Goal: Transaction & Acquisition: Book appointment/travel/reservation

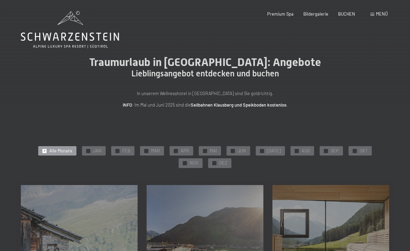
click at [349, 146] on div "✓ OKT" at bounding box center [360, 151] width 23 height 10
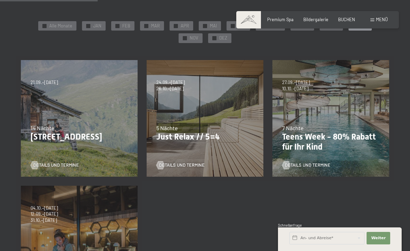
scroll to position [134, 0]
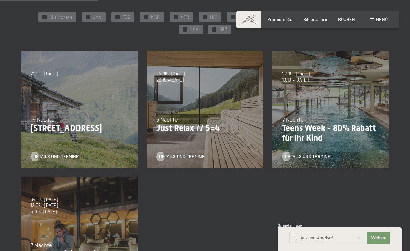
click at [221, 128] on p "Just Relax // 5=4" at bounding box center [204, 128] width 97 height 10
click at [208, 125] on p "Just Relax // 5=4" at bounding box center [204, 128] width 97 height 10
click at [211, 125] on p "Just Relax // 5=4" at bounding box center [204, 128] width 97 height 10
click at [215, 126] on p "Just Relax // 5=4" at bounding box center [204, 128] width 97 height 10
click at [196, 154] on span "Details und Termine" at bounding box center [182, 157] width 46 height 6
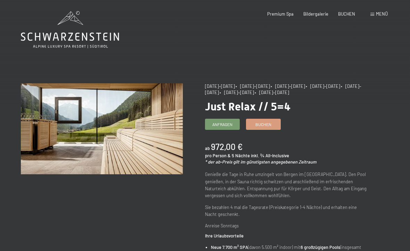
click at [267, 122] on span "Buchen" at bounding box center [263, 125] width 16 height 6
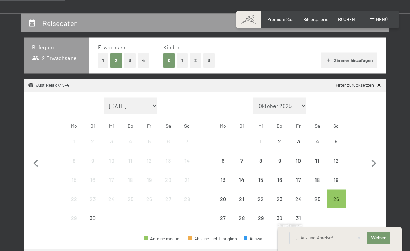
scroll to position [121, 0]
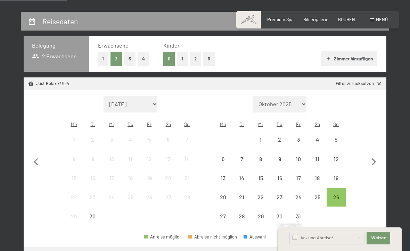
click at [340, 195] on div "26" at bounding box center [335, 203] width 17 height 17
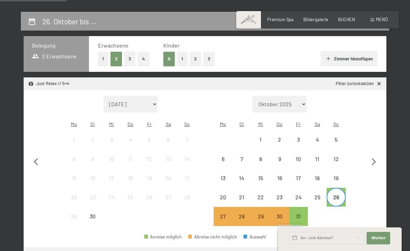
click at [307, 211] on div "31" at bounding box center [298, 216] width 19 height 19
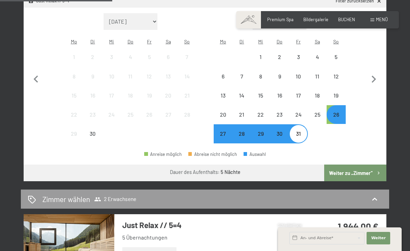
click at [368, 168] on button "Weiter zu „Zimmer“" at bounding box center [355, 173] width 62 height 17
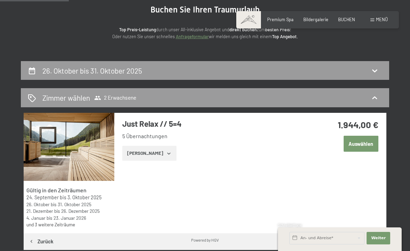
scroll to position [56, 0]
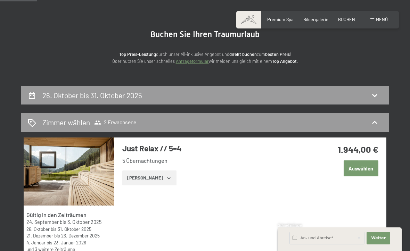
click at [370, 170] on button "Auswählen" at bounding box center [361, 169] width 35 height 16
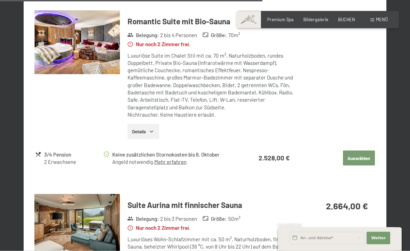
scroll to position [1017, 0]
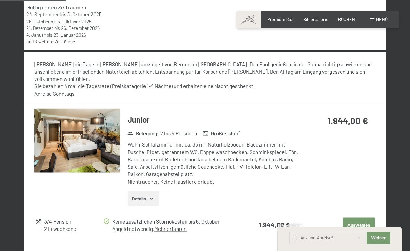
click at [66, 127] on img at bounding box center [76, 141] width 85 height 64
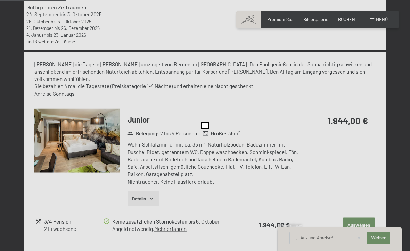
scroll to position [255, 0]
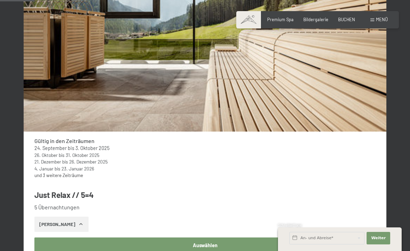
scroll to position [255, 0]
